Goal: Information Seeking & Learning: Learn about a topic

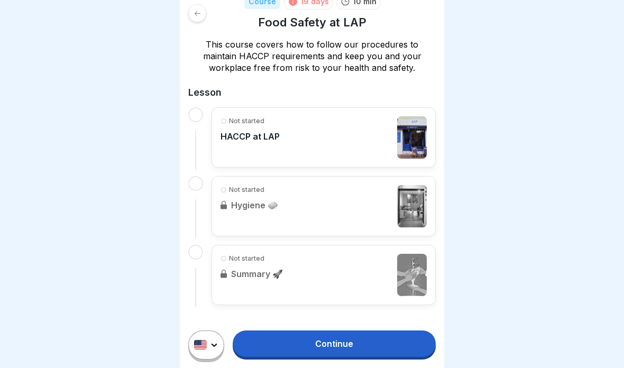
scroll to position [162, 0]
click at [391, 337] on link "Continue" at bounding box center [334, 344] width 203 height 26
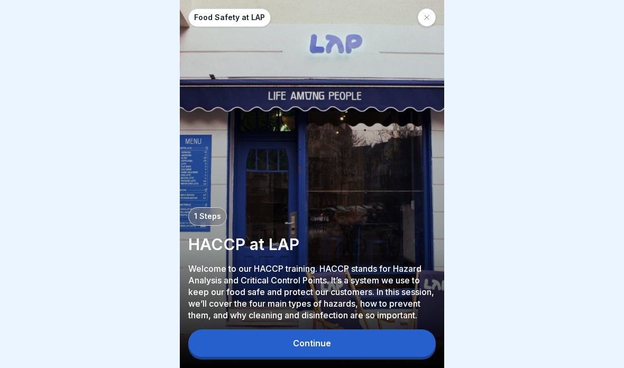
click at [405, 339] on button "Continue" at bounding box center [312, 344] width 248 height 28
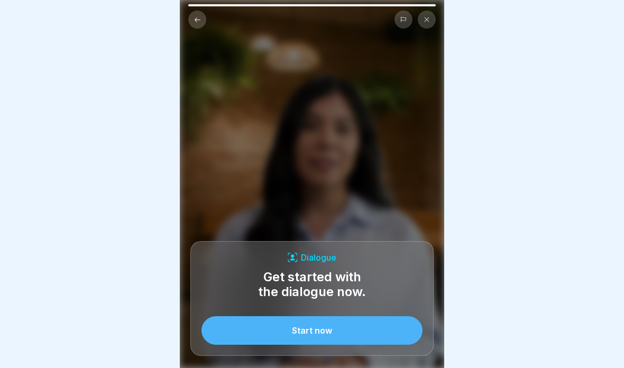
click at [394, 336] on button "Start now" at bounding box center [312, 330] width 221 height 29
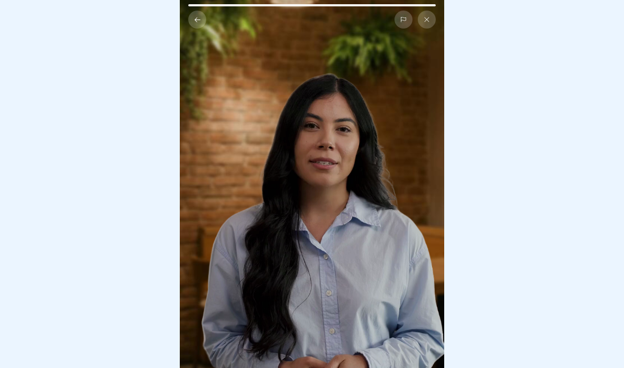
click at [430, 16] on button at bounding box center [427, 20] width 18 height 18
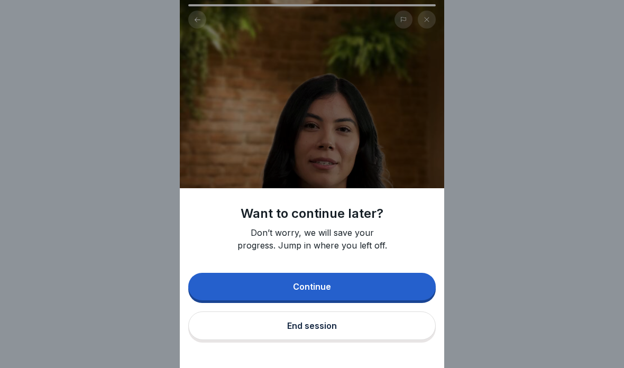
click at [417, 139] on div "Want to continue later? Don’t worry, we will save your progress. Jump in where …" at bounding box center [312, 184] width 265 height 368
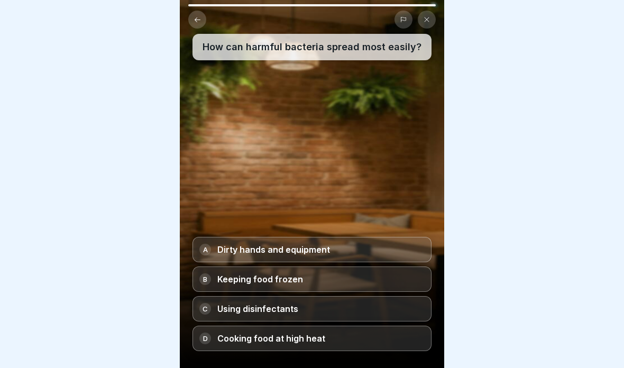
click at [405, 251] on div "A Dirty hands and equipment" at bounding box center [312, 249] width 239 height 25
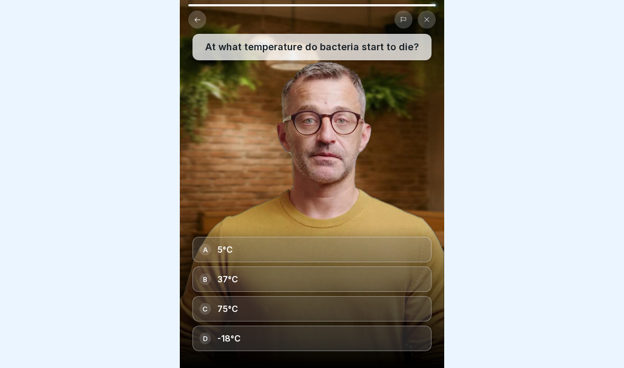
click at [408, 245] on div "A 5°C" at bounding box center [312, 249] width 239 height 25
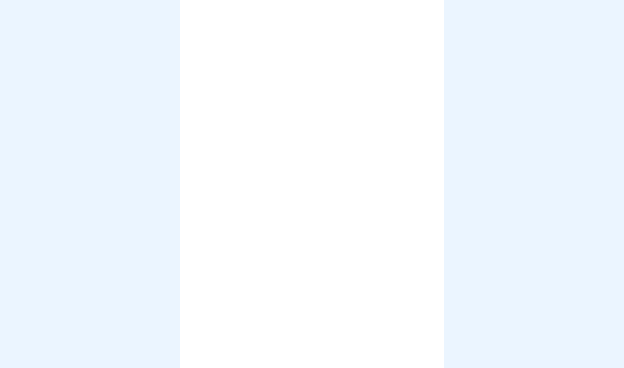
click at [194, 19] on icon at bounding box center [198, 20] width 8 height 8
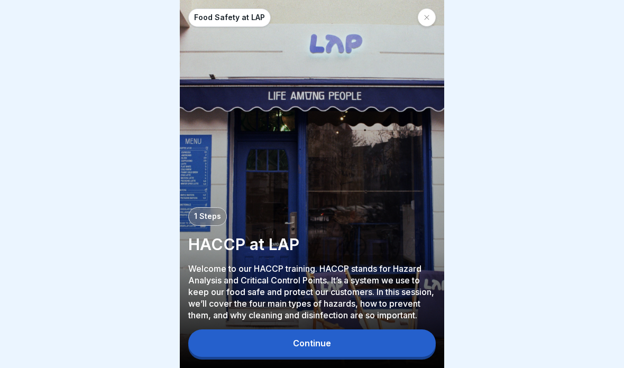
click at [380, 347] on button "Continue" at bounding box center [312, 344] width 248 height 28
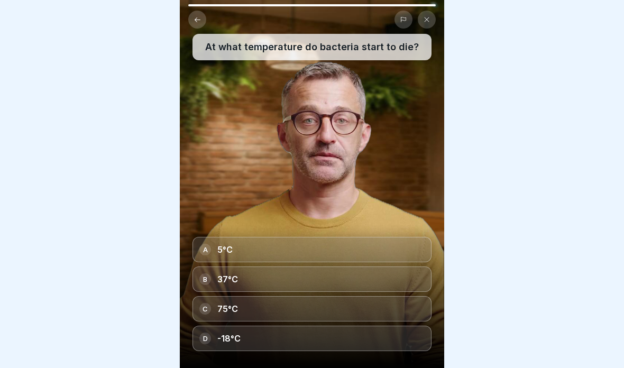
click at [382, 313] on div "C 75°C" at bounding box center [312, 308] width 239 height 25
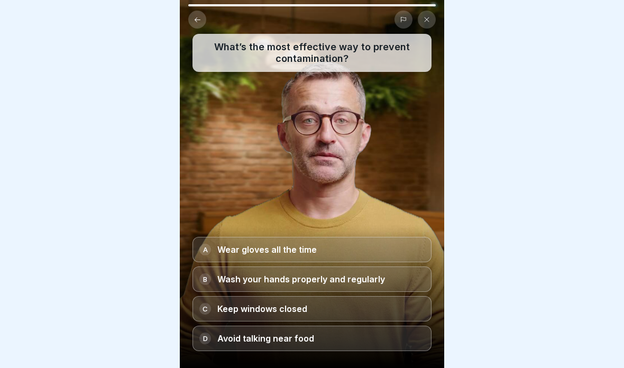
click at [405, 280] on div "B Wash your hands properly and regularly" at bounding box center [312, 279] width 239 height 25
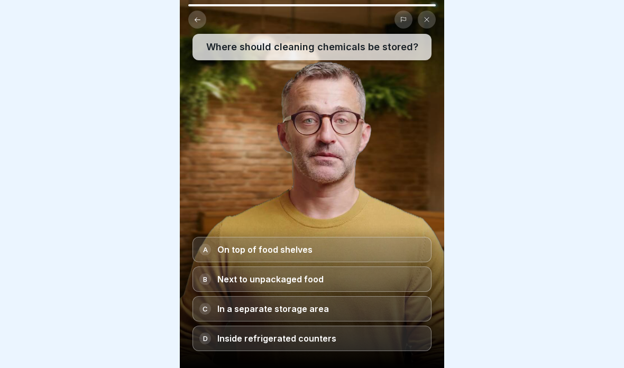
click at [406, 308] on div "C In a separate storage area" at bounding box center [312, 308] width 239 height 25
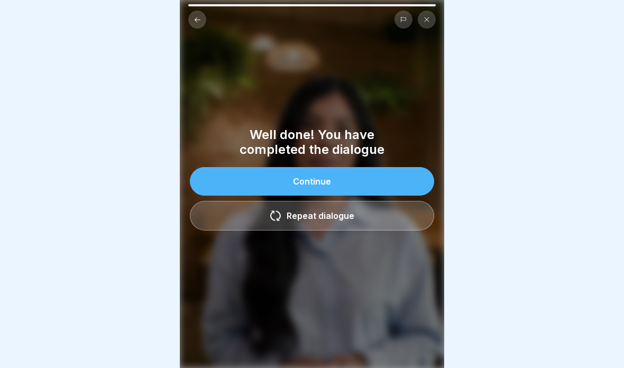
click at [393, 183] on button "Continue" at bounding box center [312, 181] width 244 height 29
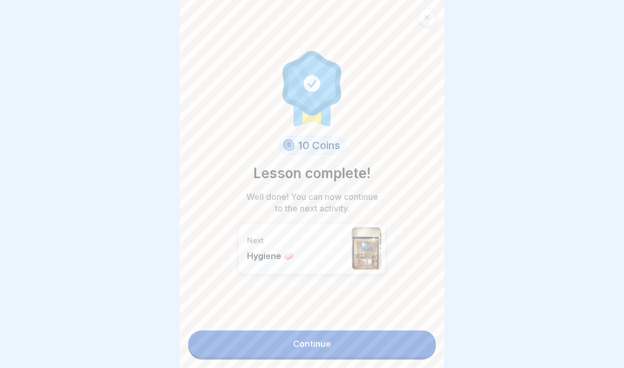
click at [406, 351] on link "Continue" at bounding box center [312, 344] width 248 height 26
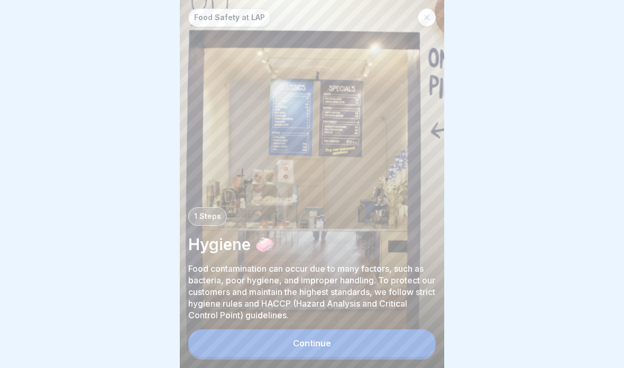
click at [390, 341] on button "Continue" at bounding box center [312, 344] width 248 height 28
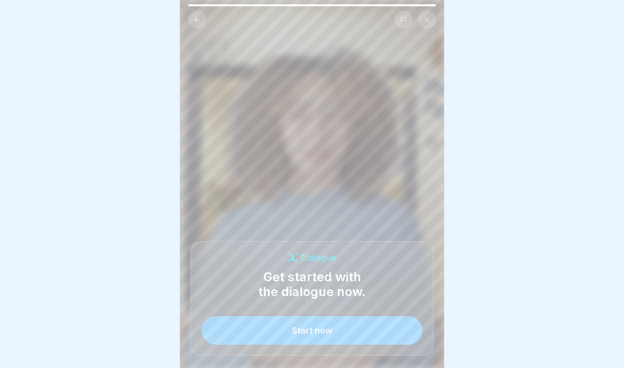
click at [391, 326] on button "Start now" at bounding box center [312, 330] width 221 height 29
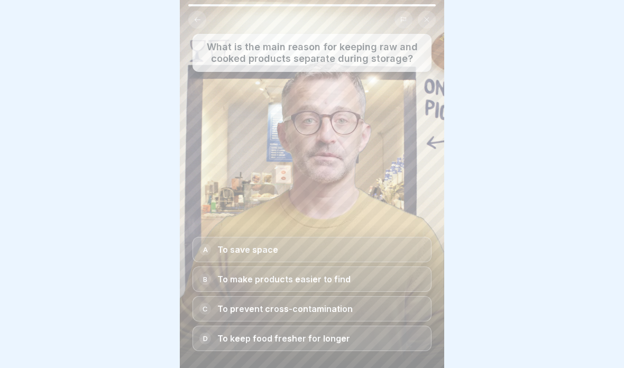
click at [410, 308] on div "C To prevent cross-contamination" at bounding box center [312, 308] width 239 height 25
click at [416, 282] on div "B To prevent bacterial growth and contamination" at bounding box center [312, 279] width 239 height 25
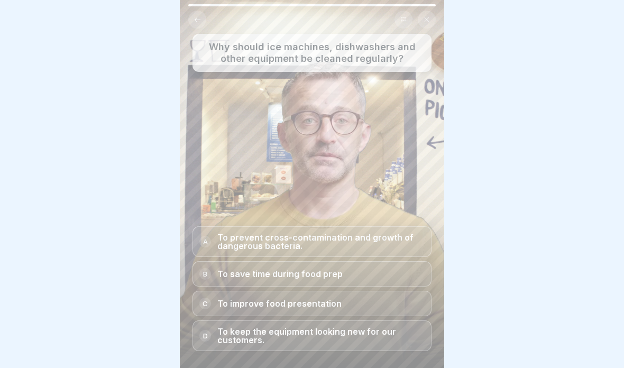
click at [364, 233] on p "To prevent cross-contamination and growth of dangerous bacteria." at bounding box center [320, 241] width 207 height 17
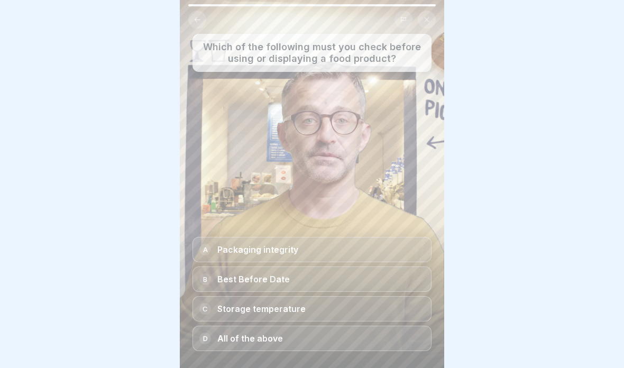
click at [403, 278] on div "B Best Before Date" at bounding box center [312, 279] width 239 height 25
click at [391, 255] on div "A Packaging integrity" at bounding box center [312, 249] width 239 height 25
click at [381, 340] on div "D All of the above" at bounding box center [312, 338] width 239 height 25
click at [400, 280] on p "To prevent bacteria from contaminating food" at bounding box center [311, 279] width 189 height 8
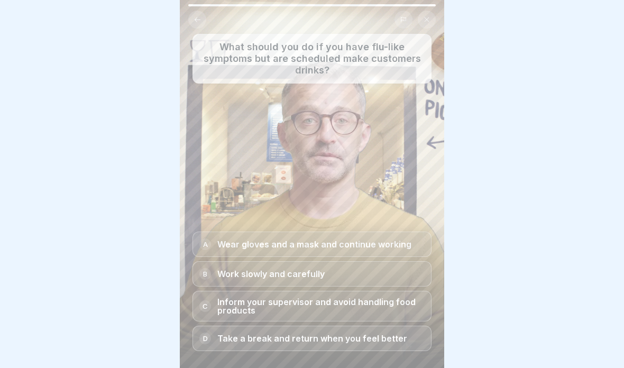
click at [410, 335] on div "D Take a break and return when you feel better" at bounding box center [312, 338] width 239 height 25
click at [265, 311] on p "Inform your supervisor and avoid handling food products" at bounding box center [320, 306] width 207 height 17
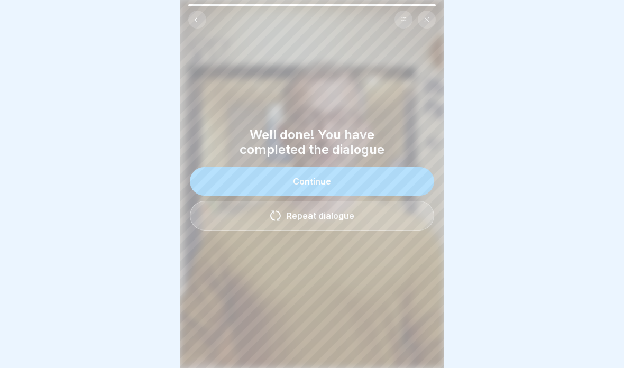
click at [410, 176] on button "Continue" at bounding box center [312, 181] width 244 height 29
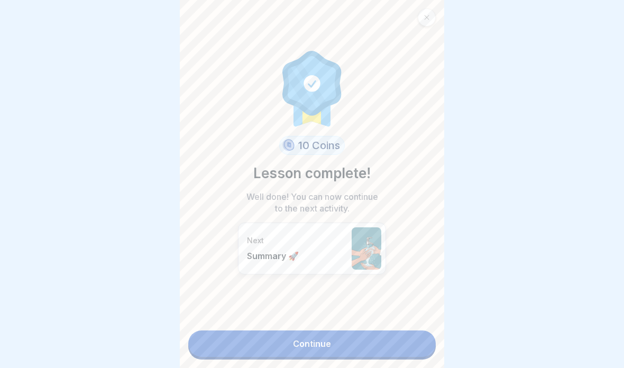
click at [397, 342] on link "Continue" at bounding box center [312, 344] width 248 height 26
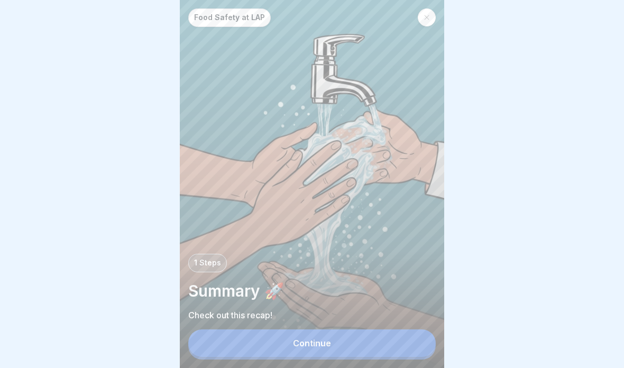
click at [405, 348] on button "Continue" at bounding box center [312, 344] width 248 height 28
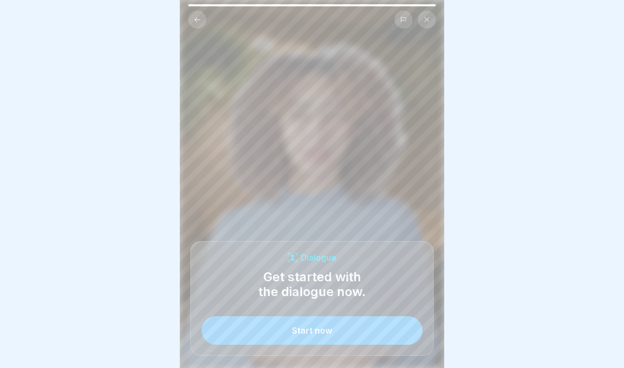
click at [380, 336] on button "Start now" at bounding box center [312, 330] width 221 height 29
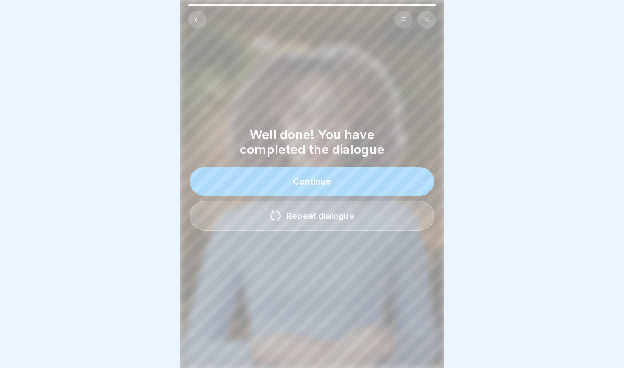
click at [408, 176] on button "Continue" at bounding box center [312, 181] width 244 height 29
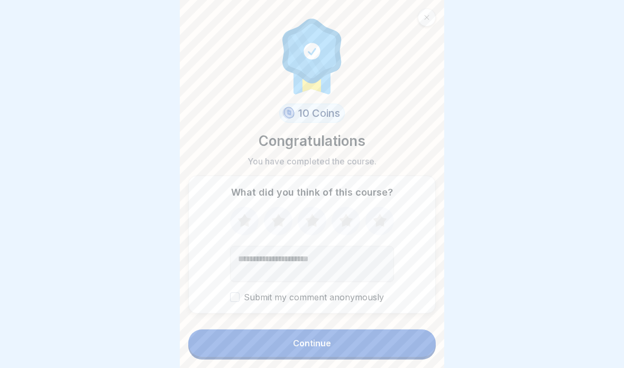
click at [383, 219] on icon at bounding box center [380, 220] width 14 height 13
click at [380, 338] on button "Continue" at bounding box center [312, 344] width 248 height 28
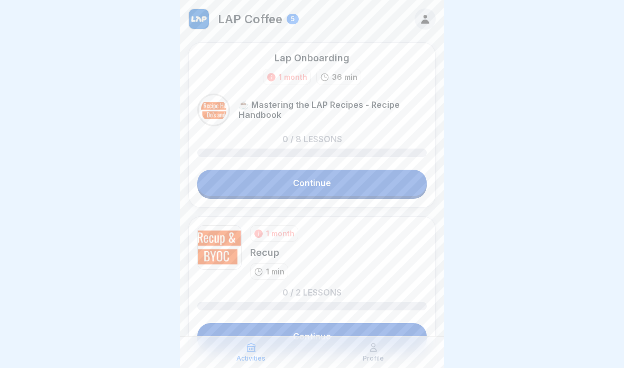
click at [548, 189] on div at bounding box center [312, 184] width 624 height 368
